Goal: Task Accomplishment & Management: Complete application form

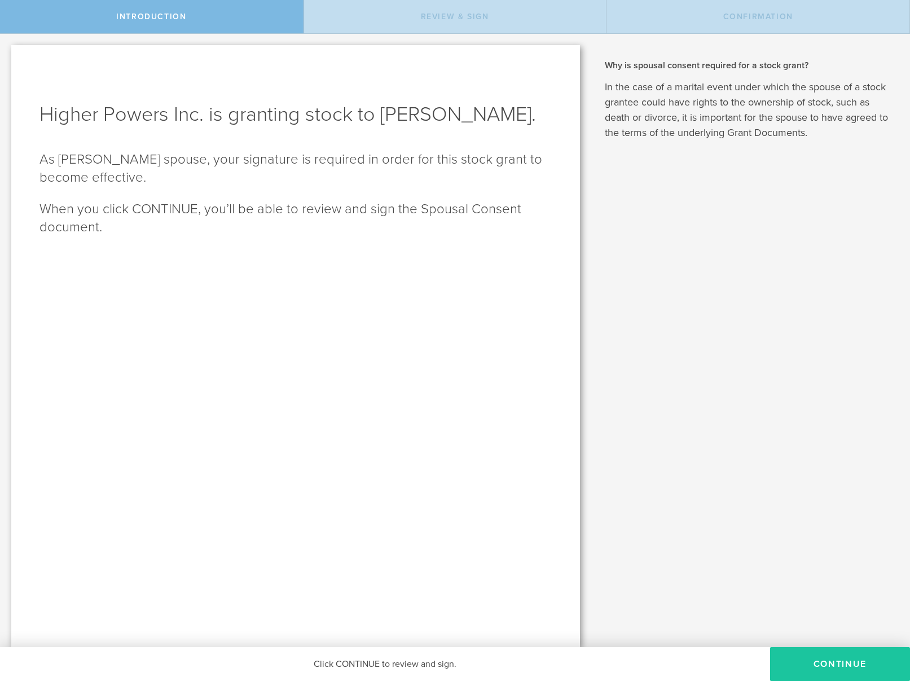
click at [832, 657] on button "CONTINUE" at bounding box center [840, 664] width 140 height 34
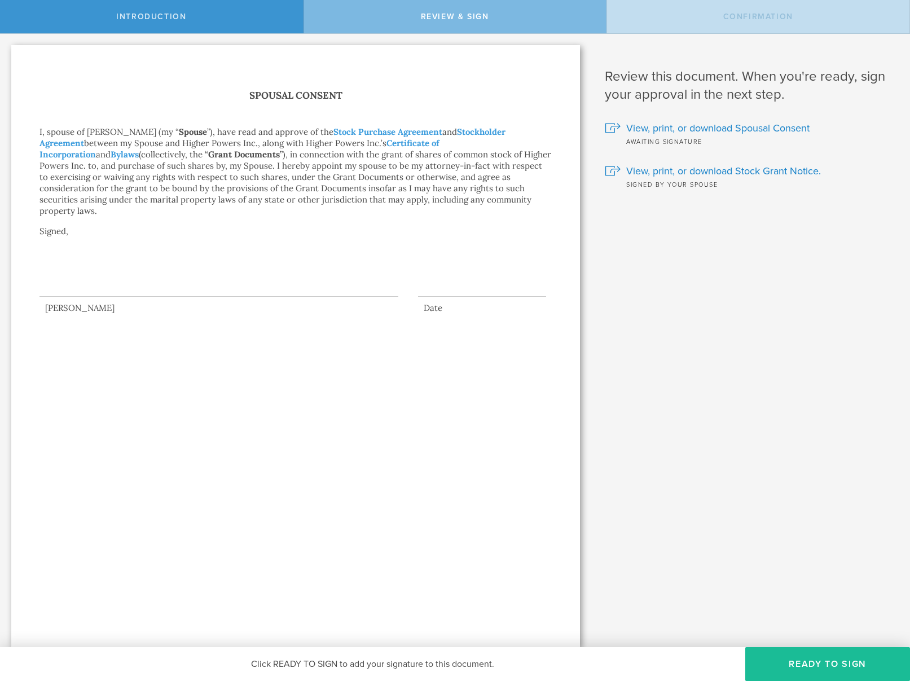
click at [159, 259] on div at bounding box center [218, 274] width 359 height 45
click at [855, 660] on button "Ready to Sign" at bounding box center [827, 664] width 165 height 34
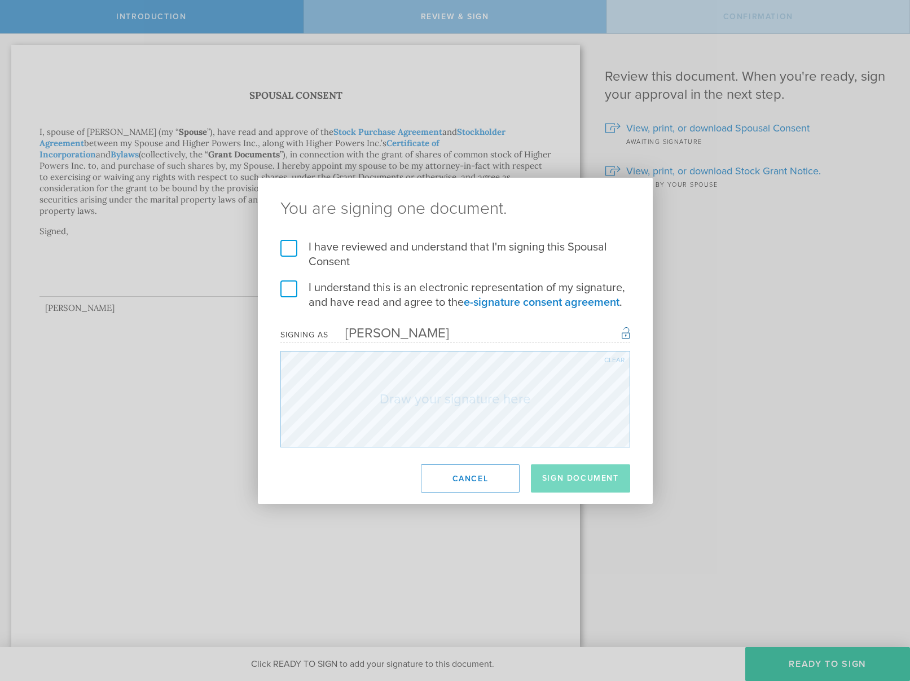
click at [300, 243] on label "I have reviewed and understand that I'm signing this Spousal Consent" at bounding box center [455, 254] width 350 height 29
click at [0, 0] on input "I have reviewed and understand that I'm signing this Spousal Consent" at bounding box center [0, 0] width 0 height 0
click at [290, 280] on label "I understand this is an electronic representation of my signature, and have rea…" at bounding box center [455, 294] width 350 height 29
click at [0, 0] on input "I understand this is an electronic representation of my signature, and have rea…" at bounding box center [0, 0] width 0 height 0
click at [586, 474] on button "Sign Document" at bounding box center [580, 478] width 99 height 28
